Goal: Transaction & Acquisition: Purchase product/service

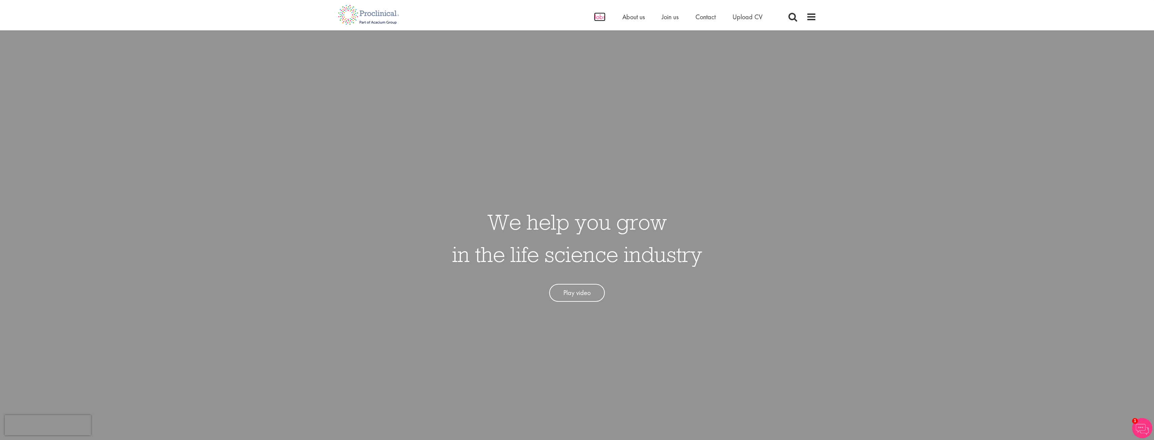
click at [596, 18] on span "Jobs" at bounding box center [599, 16] width 11 height 9
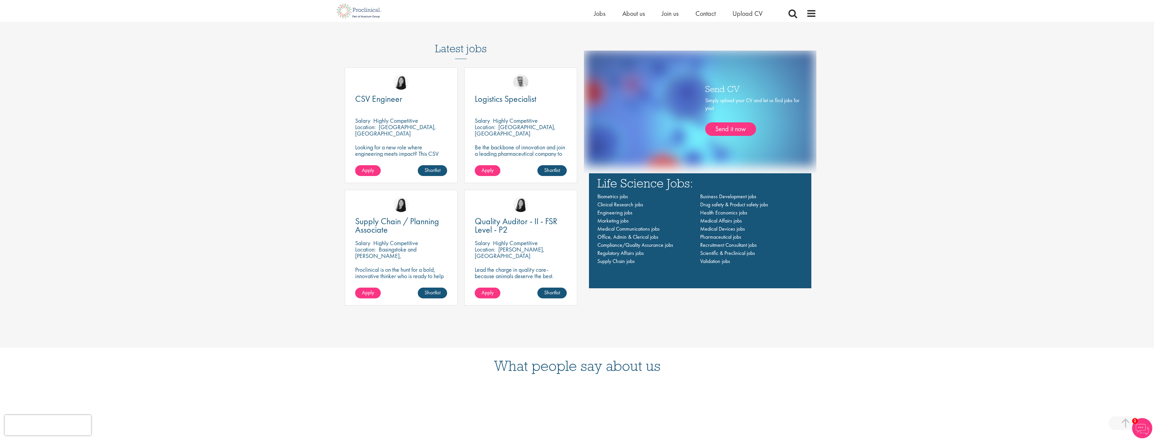
scroll to position [573, 0]
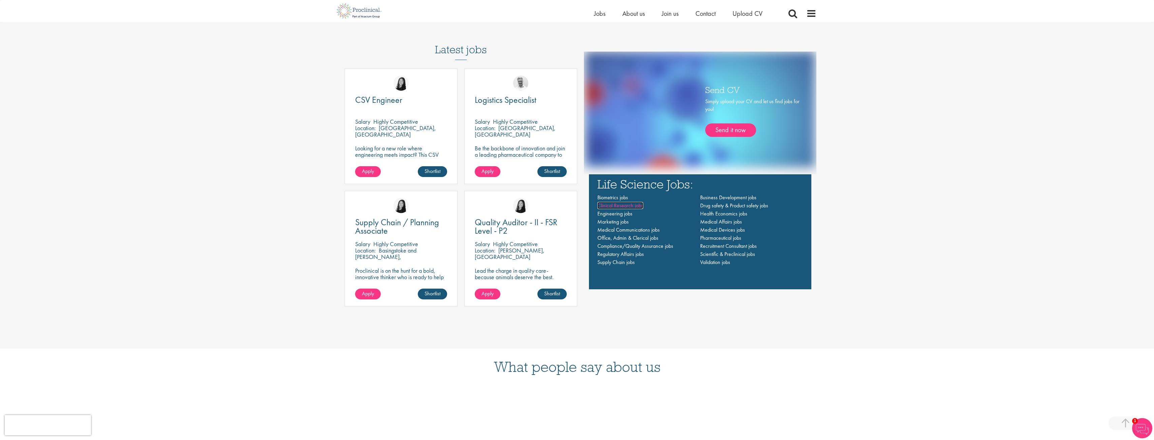
click at [633, 203] on span "Clinical Research jobs" at bounding box center [620, 205] width 46 height 7
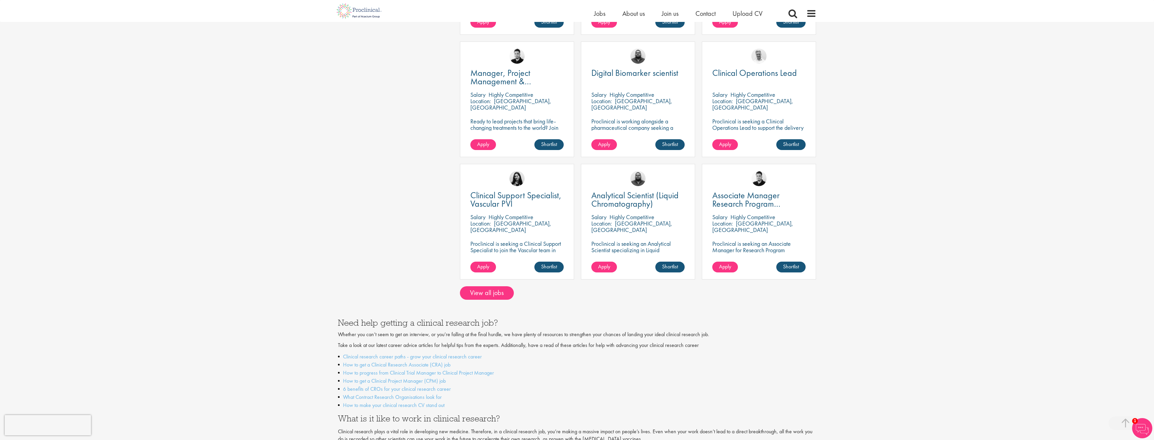
scroll to position [438, 0]
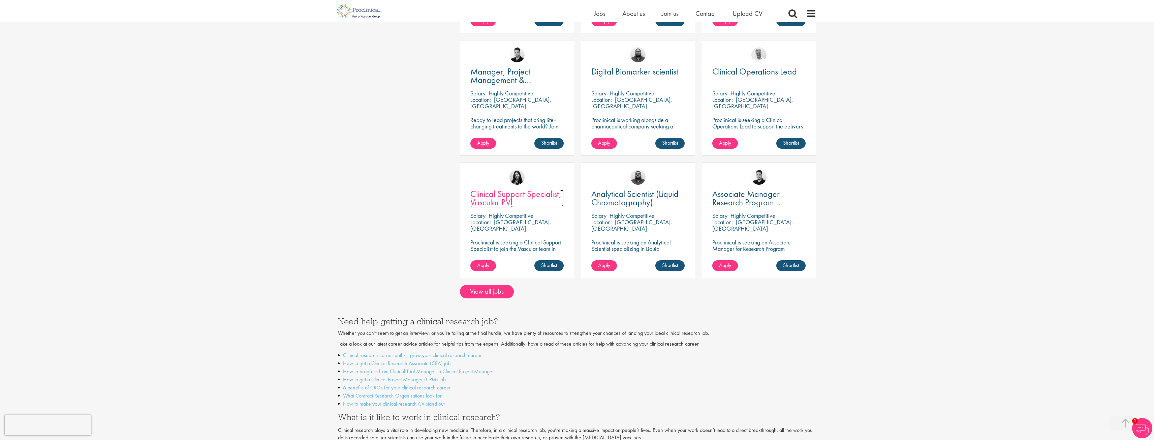
click at [534, 188] on span "Clinical Support Specialist, Vascular PVI" at bounding box center [515, 198] width 91 height 20
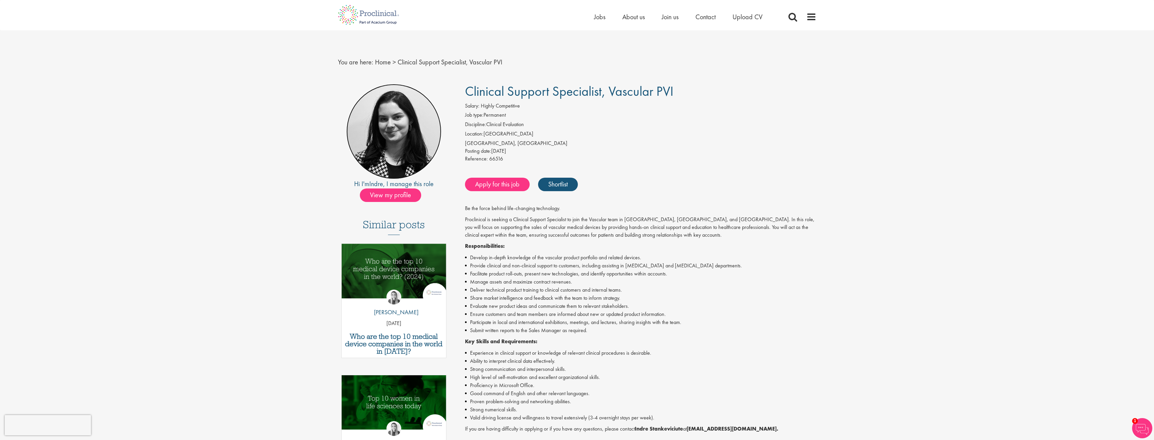
click at [391, 153] on img at bounding box center [393, 131] width 95 height 95
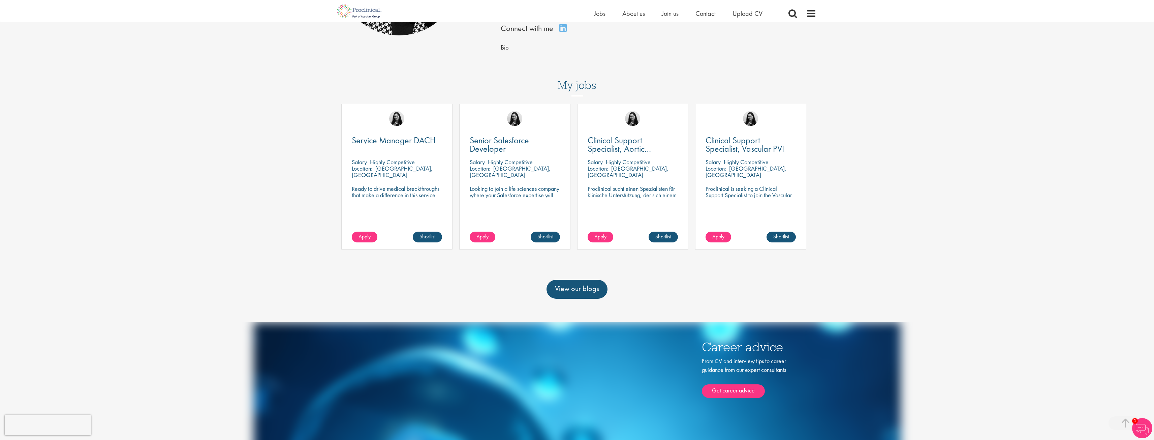
scroll to position [202, 0]
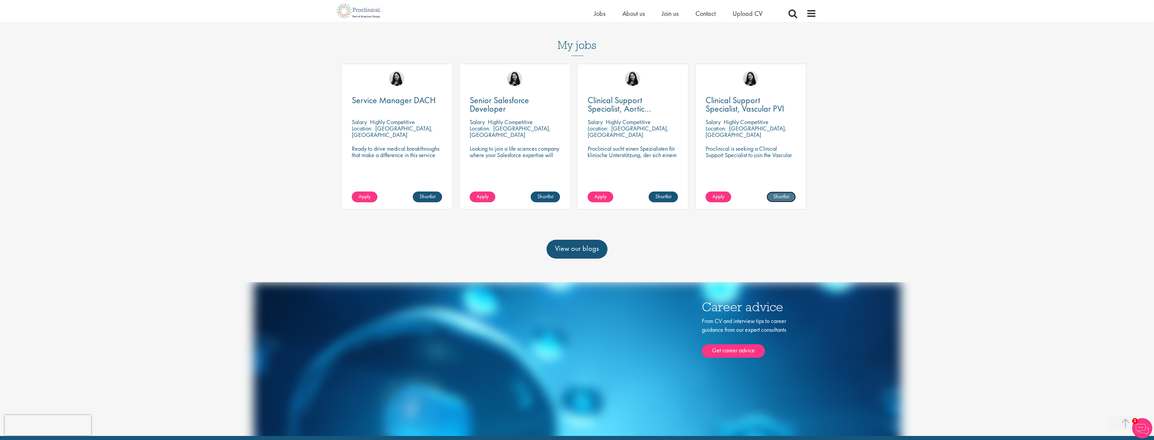
click at [784, 200] on link "Shortlist" at bounding box center [781, 196] width 29 height 11
click at [756, 100] on span "Clinical Support Specialist, Vascular PVI" at bounding box center [745, 104] width 79 height 20
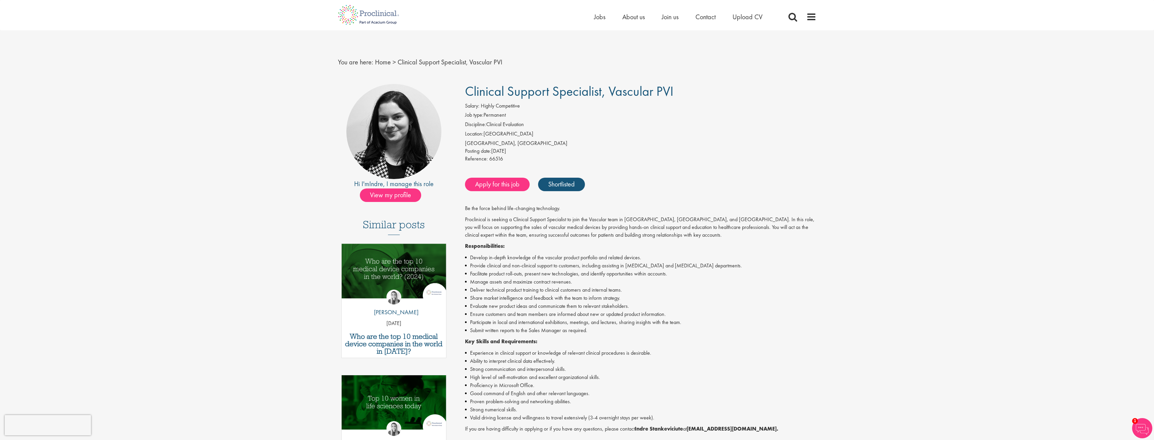
click at [1135, 427] on img at bounding box center [1142, 428] width 20 height 20
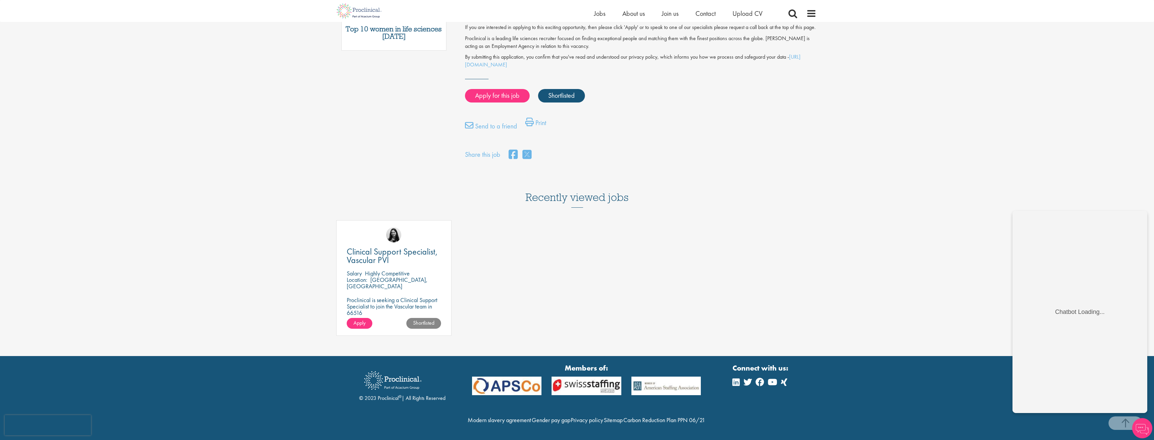
scroll to position [453, 0]
